Goal: Information Seeking & Learning: Learn about a topic

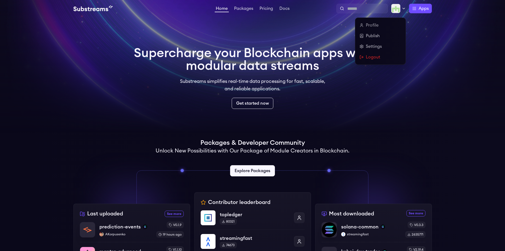
click at [399, 11] on img at bounding box center [396, 9] width 10 height 10
click at [372, 25] on link "Profile" at bounding box center [381, 25] width 42 height 6
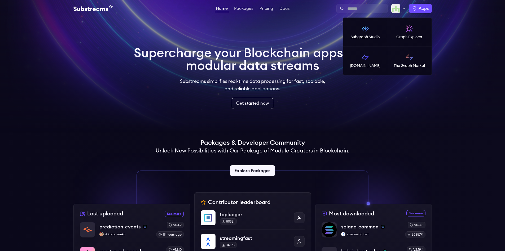
click at [417, 8] on label "Apps" at bounding box center [420, 9] width 23 height 10
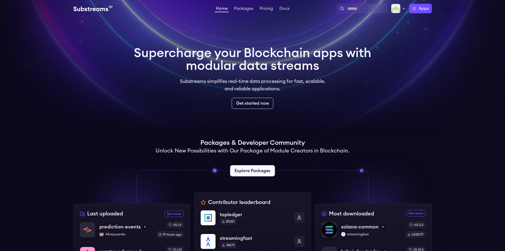
click at [358, 89] on div "Supercharge your Blockchain apps with modular data streams Substreams simplifie…" at bounding box center [253, 78] width 238 height 62
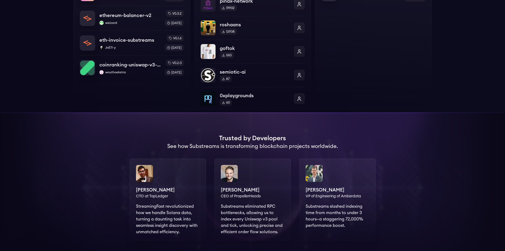
scroll to position [153, 0]
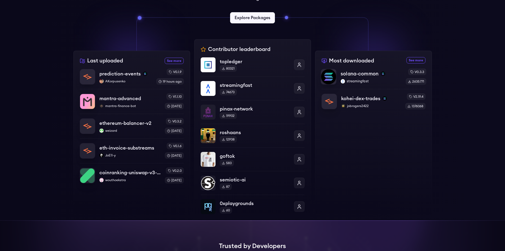
click at [357, 73] on p "solana-common" at bounding box center [360, 73] width 38 height 7
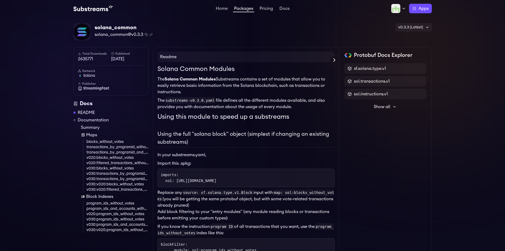
drag, startPoint x: 163, startPoint y: 179, endPoint x: 293, endPoint y: 178, distance: 130.0
click at [293, 178] on pre "imports: sol: [URL][DOMAIN_NAME]" at bounding box center [246, 177] width 177 height 19
drag, startPoint x: 159, startPoint y: 174, endPoint x: 291, endPoint y: 180, distance: 132.2
click at [291, 180] on pre "imports: sol: [URL][DOMAIN_NAME]" at bounding box center [246, 177] width 177 height 19
copy code "imports: sol: [URL][DOMAIN_NAME]"
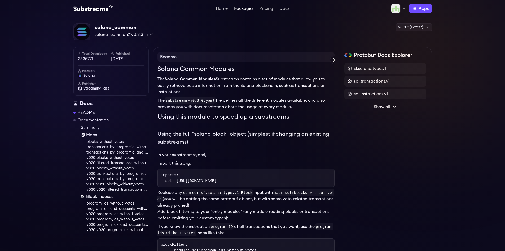
copy code "imports: sol: [URL][DOMAIN_NAME]"
click at [363, 66] on span "sf.solana.type.v1" at bounding box center [370, 68] width 32 height 6
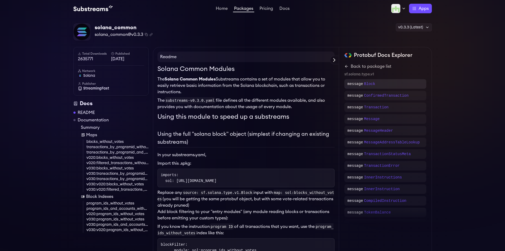
click at [362, 87] on div "message Block" at bounding box center [386, 84] width 82 height 10
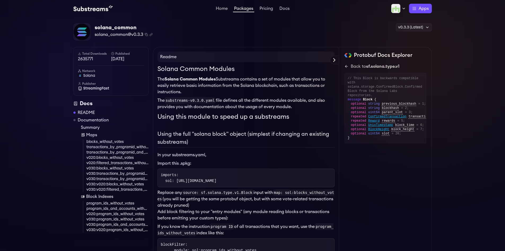
click at [421, 13] on div "Home Packages Pricing Docs Home Packages Pricing Docs Profile Publish Settings …" at bounding box center [252, 8] width 505 height 17
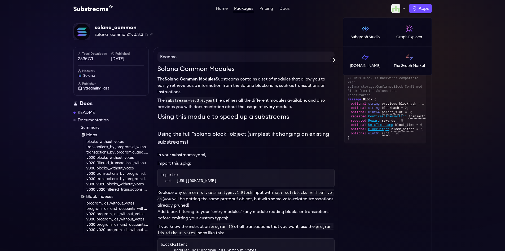
click at [416, 10] on label "Apps" at bounding box center [420, 9] width 23 height 10
click at [404, 36] on p "Graph Explorer" at bounding box center [410, 36] width 26 height 5
